Goal: Transaction & Acquisition: Download file/media

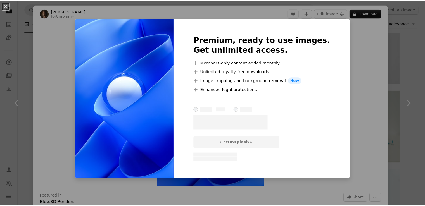
scroll to position [419, 0]
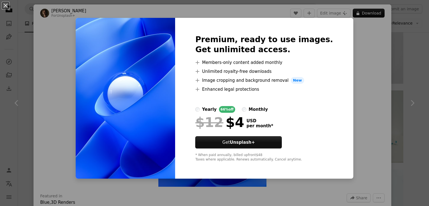
click at [371, 60] on div "An X shape Premium, ready to use images. Get unlimited access. A plus sign Memb…" at bounding box center [214, 103] width 429 height 206
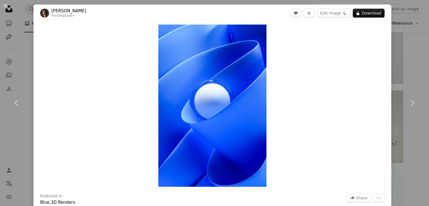
click at [397, 37] on div "An X shape Chevron left Chevron right [PERSON_NAME] For Unsplash+ A heart A plu…" at bounding box center [214, 103] width 429 height 206
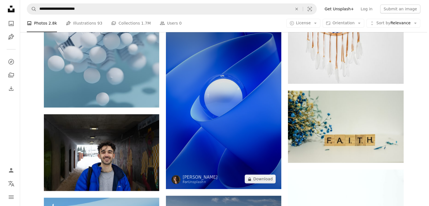
scroll to position [279, 0]
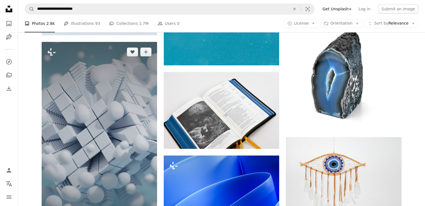
click at [93, 118] on img at bounding box center [99, 144] width 115 height 205
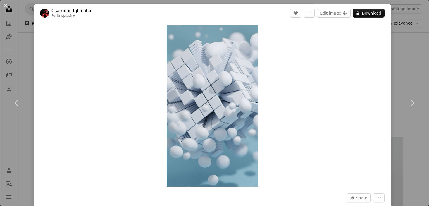
drag, startPoint x: 233, startPoint y: 85, endPoint x: 340, endPoint y: 123, distance: 113.1
click at [340, 123] on div "Zoom in" at bounding box center [213, 106] width 358 height 168
click at [370, 16] on button "A lock Download" at bounding box center [369, 13] width 32 height 9
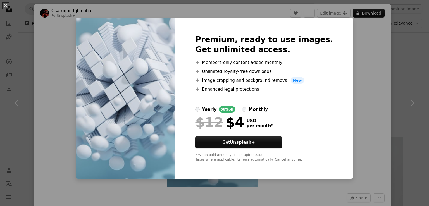
click at [354, 87] on div "An X shape Premium, ready to use images. Get unlimited access. A plus sign Memb…" at bounding box center [214, 103] width 429 height 206
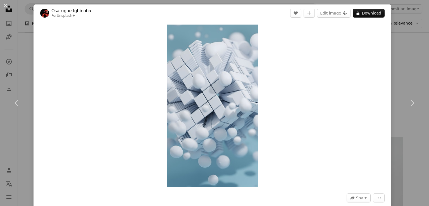
click at [396, 60] on div "An X shape Chevron left Chevron right [PERSON_NAME] For Unsplash+ A heart A plu…" at bounding box center [214, 103] width 429 height 206
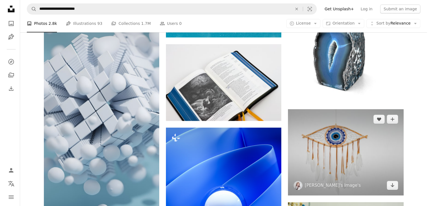
scroll to position [335, 0]
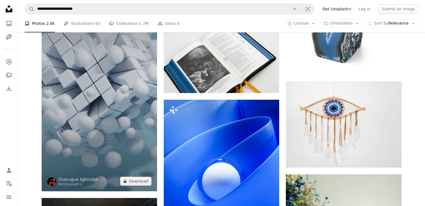
click at [74, 93] on img at bounding box center [99, 88] width 115 height 205
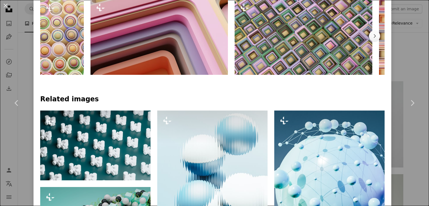
scroll to position [335, 0]
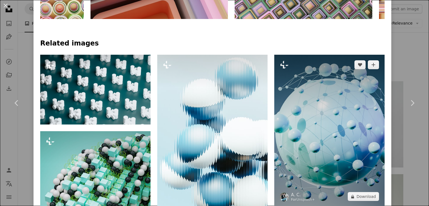
click at [316, 117] on img at bounding box center [329, 131] width 110 height 152
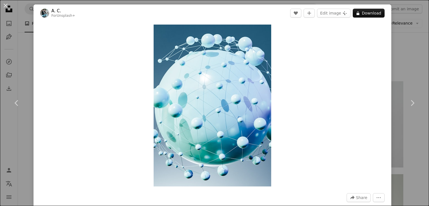
click at [387, 78] on div "An X shape Chevron left Chevron right A. C. For Unsplash+ A heart A plus sign E…" at bounding box center [214, 103] width 429 height 206
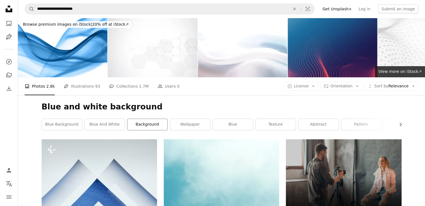
click at [144, 124] on link "background" at bounding box center [147, 124] width 40 height 11
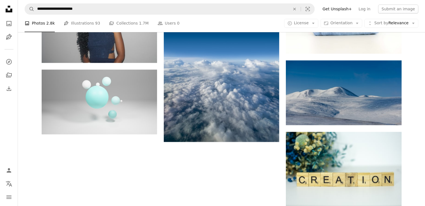
scroll to position [894, 0]
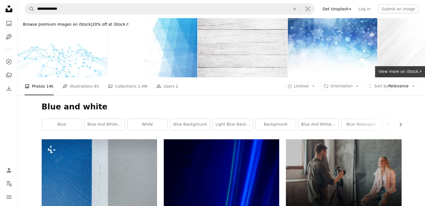
scroll to position [56, 0]
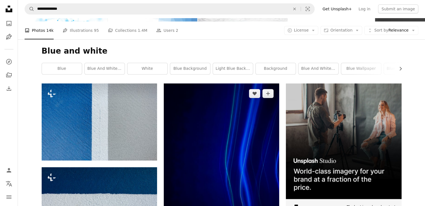
click at [270, 147] on img at bounding box center [221, 161] width 115 height 154
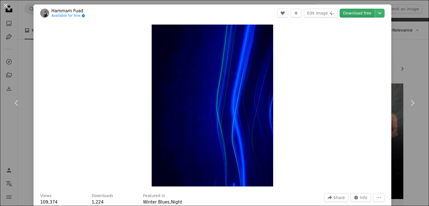
click at [370, 11] on link "Download free" at bounding box center [357, 13] width 35 height 9
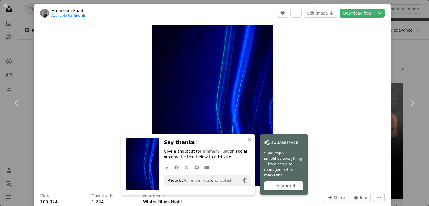
click at [360, 86] on div "Zoom in" at bounding box center [213, 106] width 358 height 168
click at [376, 15] on icon "Chevron down" at bounding box center [380, 13] width 9 height 7
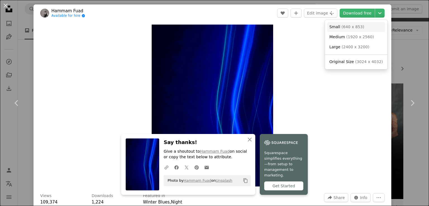
click at [370, 29] on link "Small ( 640 x 853 )" at bounding box center [356, 27] width 58 height 10
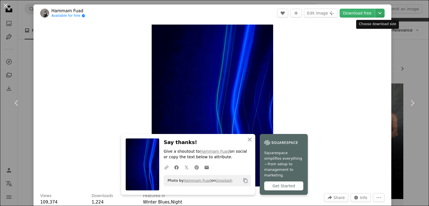
click at [376, 15] on icon "Chevron down" at bounding box center [380, 13] width 9 height 7
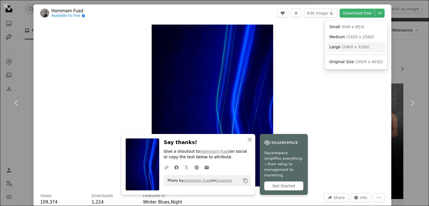
click at [361, 48] on span "( 2400 x 3200 )" at bounding box center [356, 47] width 28 height 4
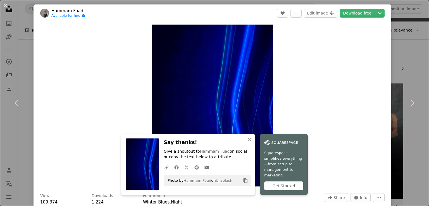
click at [395, 46] on div "An X shape Chevron left Chevron right An X shape Close Say thanks! Give a shout…" at bounding box center [214, 103] width 429 height 206
